Goal: Task Accomplishment & Management: Manage account settings

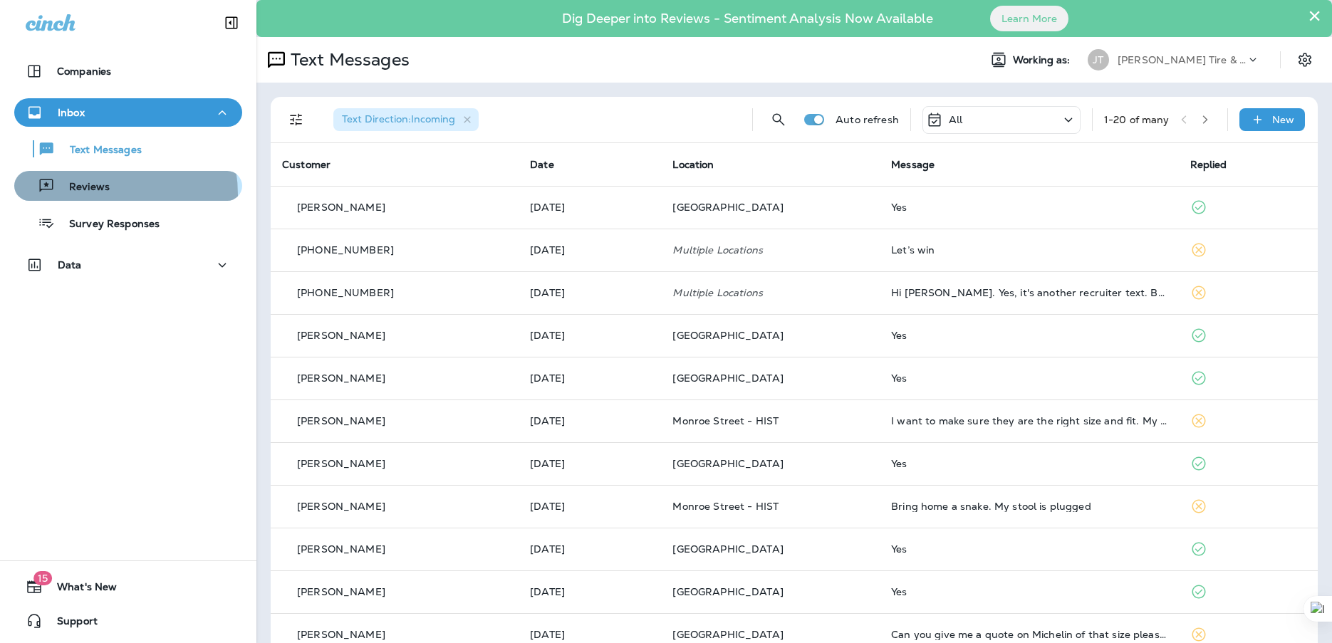
click at [80, 195] on div "Reviews" at bounding box center [65, 185] width 90 height 21
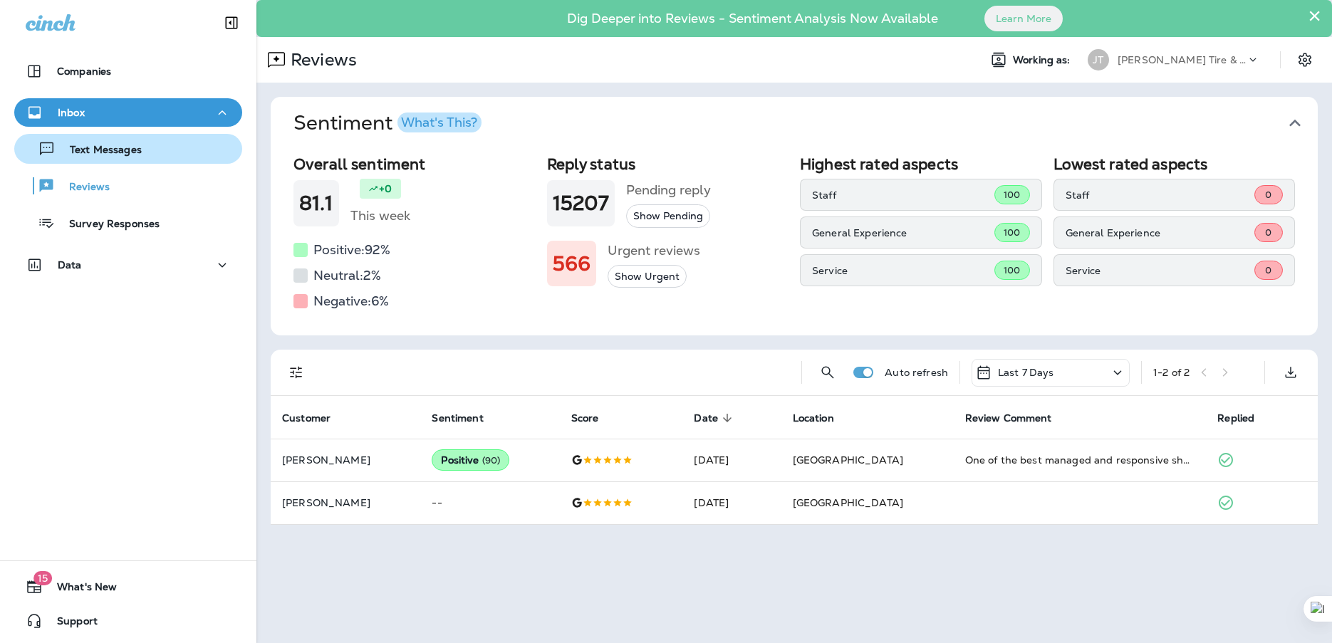
click at [100, 149] on p "Text Messages" at bounding box center [99, 151] width 86 height 14
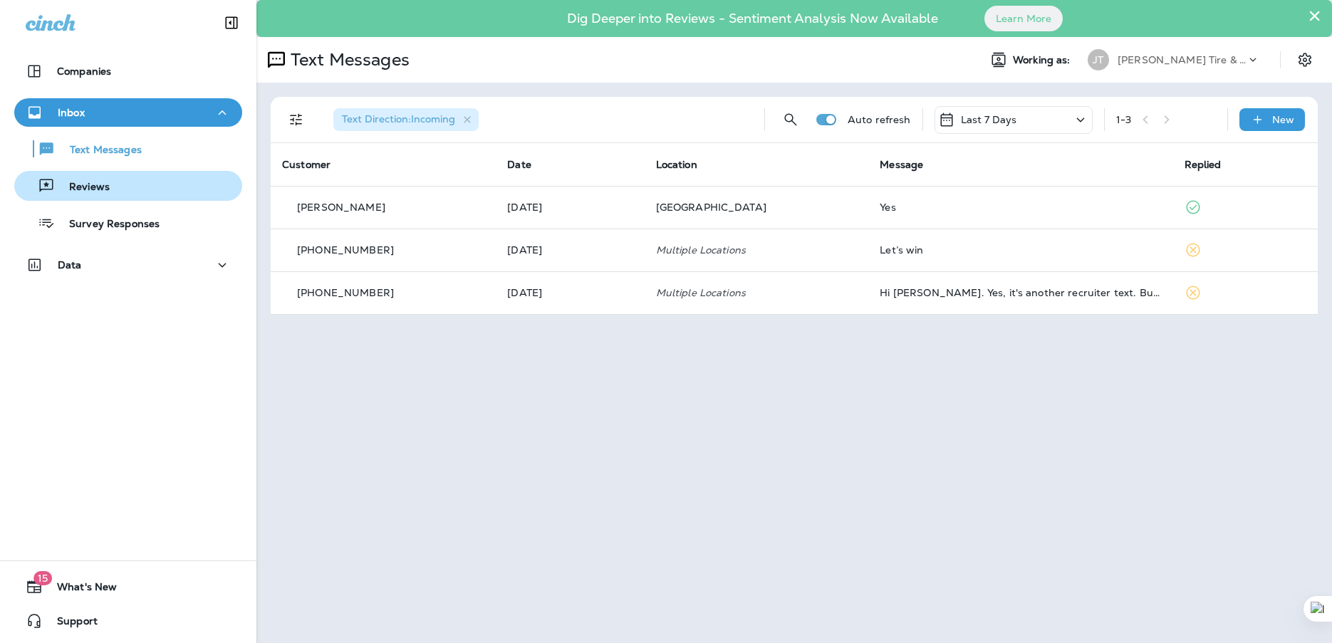
click at [66, 192] on p "Reviews" at bounding box center [82, 188] width 55 height 14
